Goal: Complete application form: Complete application form

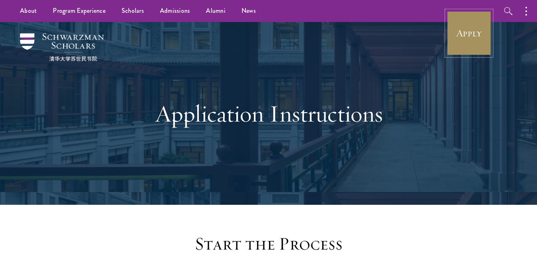
click at [472, 44] on link "Apply" at bounding box center [469, 33] width 45 height 45
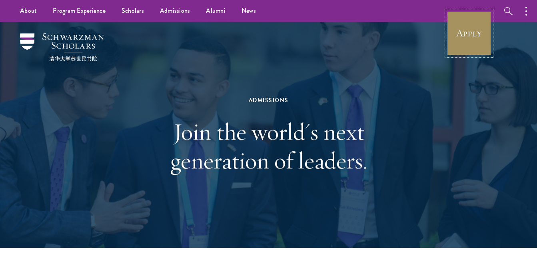
click at [457, 22] on link "Apply" at bounding box center [469, 33] width 45 height 45
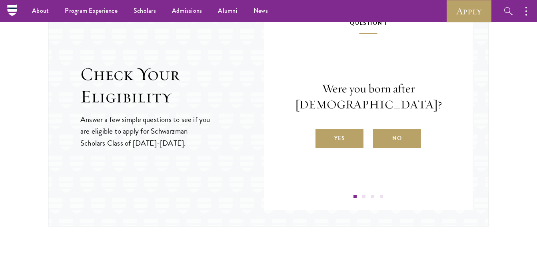
scroll to position [857, 0]
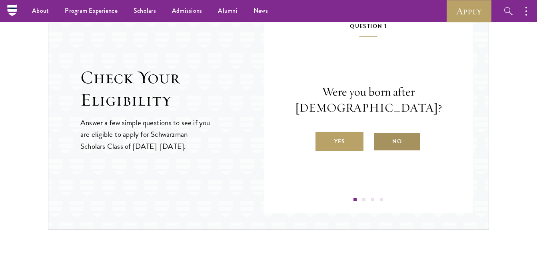
click at [393, 137] on label "No" at bounding box center [397, 141] width 48 height 19
click at [380, 137] on input "No" at bounding box center [376, 136] width 7 height 7
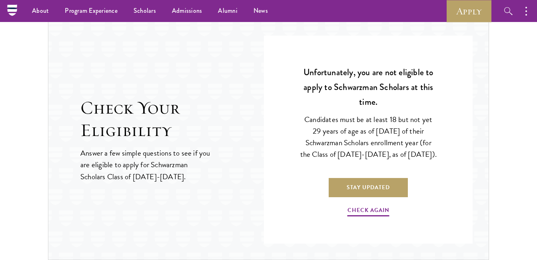
scroll to position [825, 0]
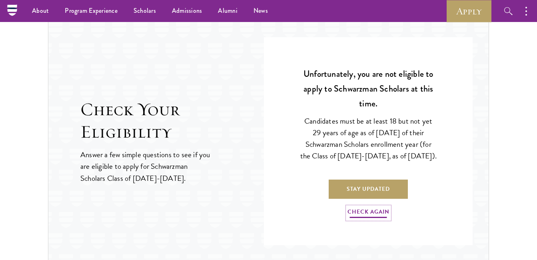
click at [363, 218] on link "Check Again" at bounding box center [368, 213] width 42 height 12
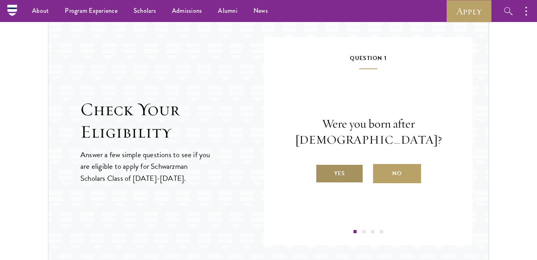
click at [336, 176] on label "Yes" at bounding box center [340, 173] width 48 height 19
click at [323, 172] on input "Yes" at bounding box center [319, 168] width 7 height 7
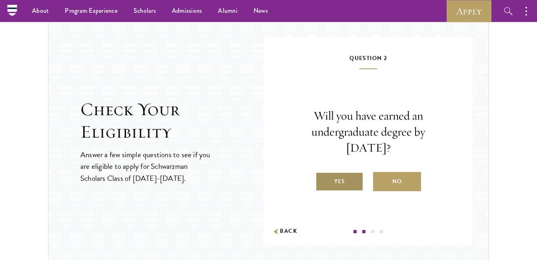
click at [351, 176] on label "Yes" at bounding box center [340, 181] width 48 height 19
click at [323, 176] on input "Yes" at bounding box center [319, 176] width 7 height 7
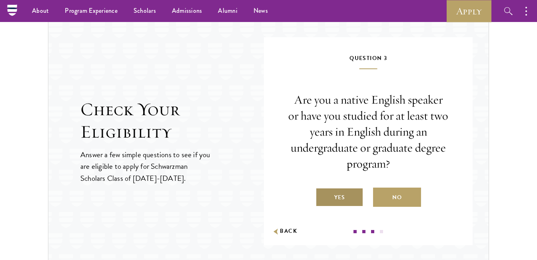
click at [353, 192] on label "Yes" at bounding box center [340, 197] width 48 height 19
click at [323, 192] on input "Yes" at bounding box center [319, 192] width 7 height 7
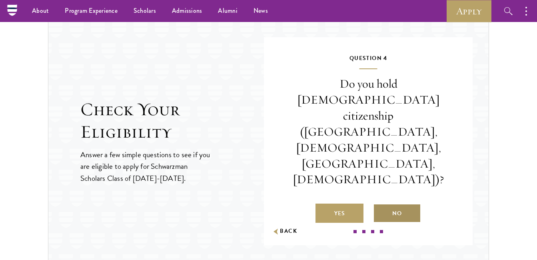
click at [392, 204] on label "No" at bounding box center [397, 213] width 48 height 19
click at [380, 205] on input "No" at bounding box center [376, 208] width 7 height 7
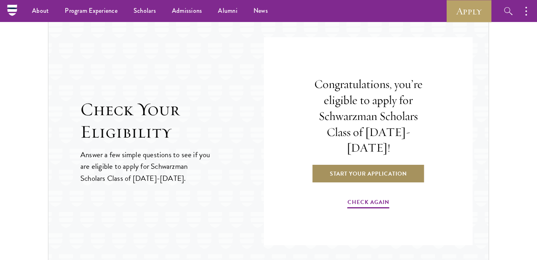
click at [384, 169] on link "Start Your Application" at bounding box center [368, 173] width 113 height 19
